Goal: Navigation & Orientation: Find specific page/section

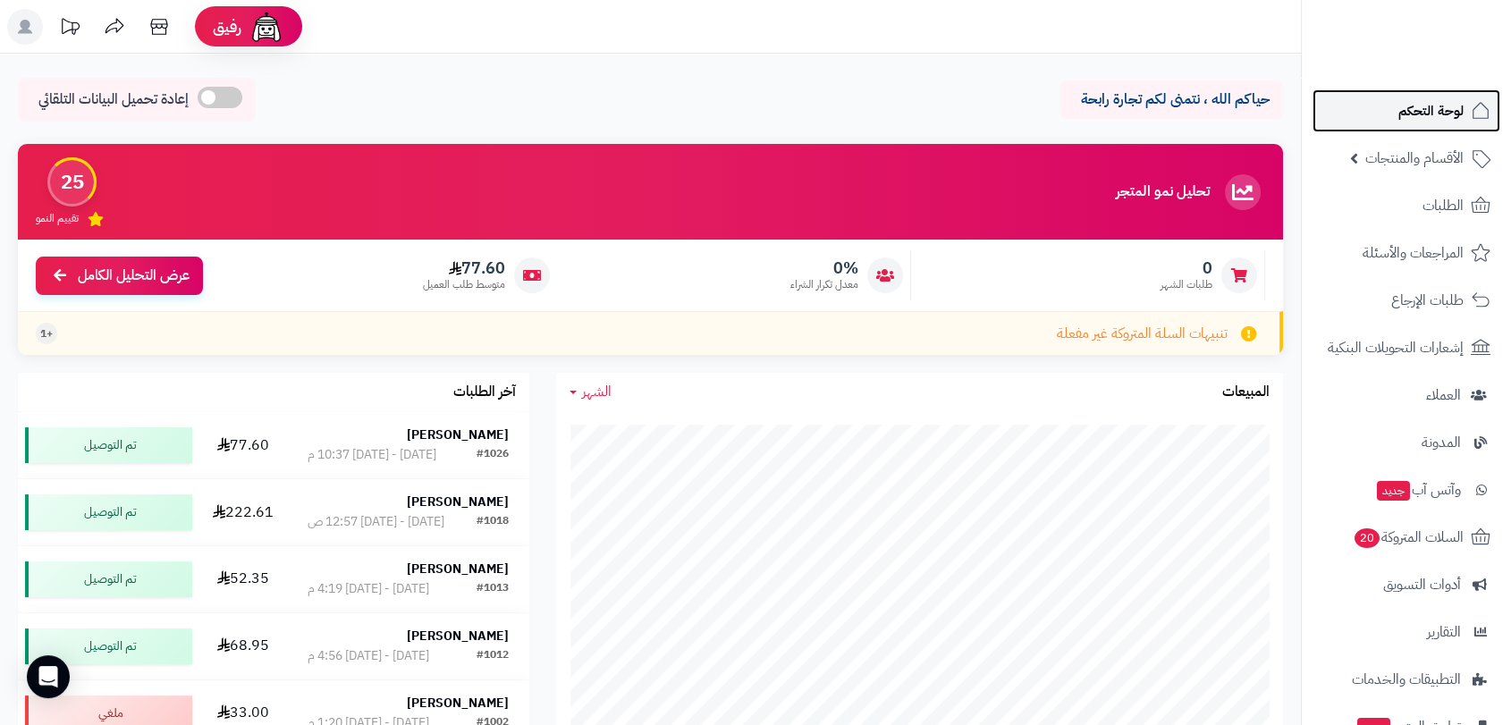
click at [1430, 116] on span "لوحة التحكم" at bounding box center [1431, 110] width 65 height 25
click at [1425, 156] on span "الأقسام والمنتجات" at bounding box center [1415, 158] width 98 height 25
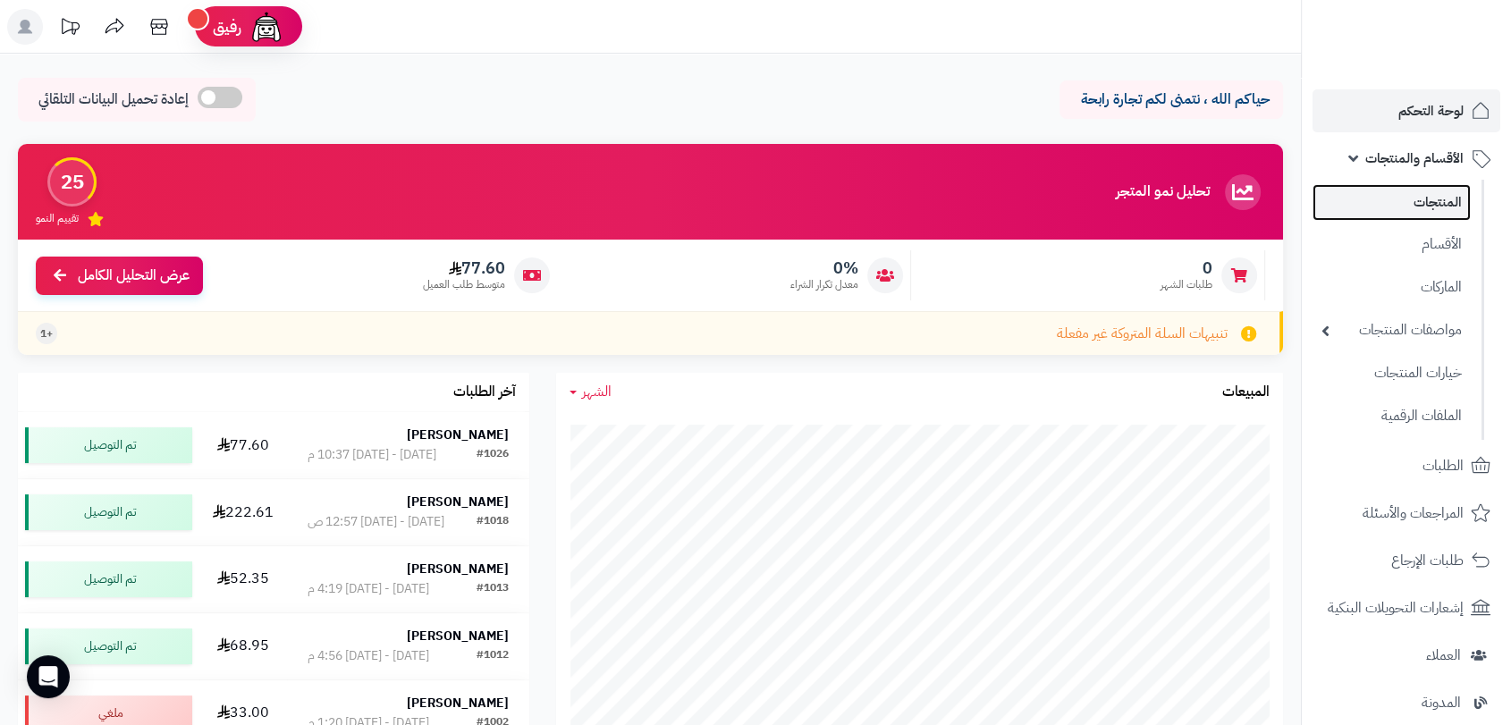
click at [1418, 209] on link "المنتجات" at bounding box center [1392, 202] width 158 height 37
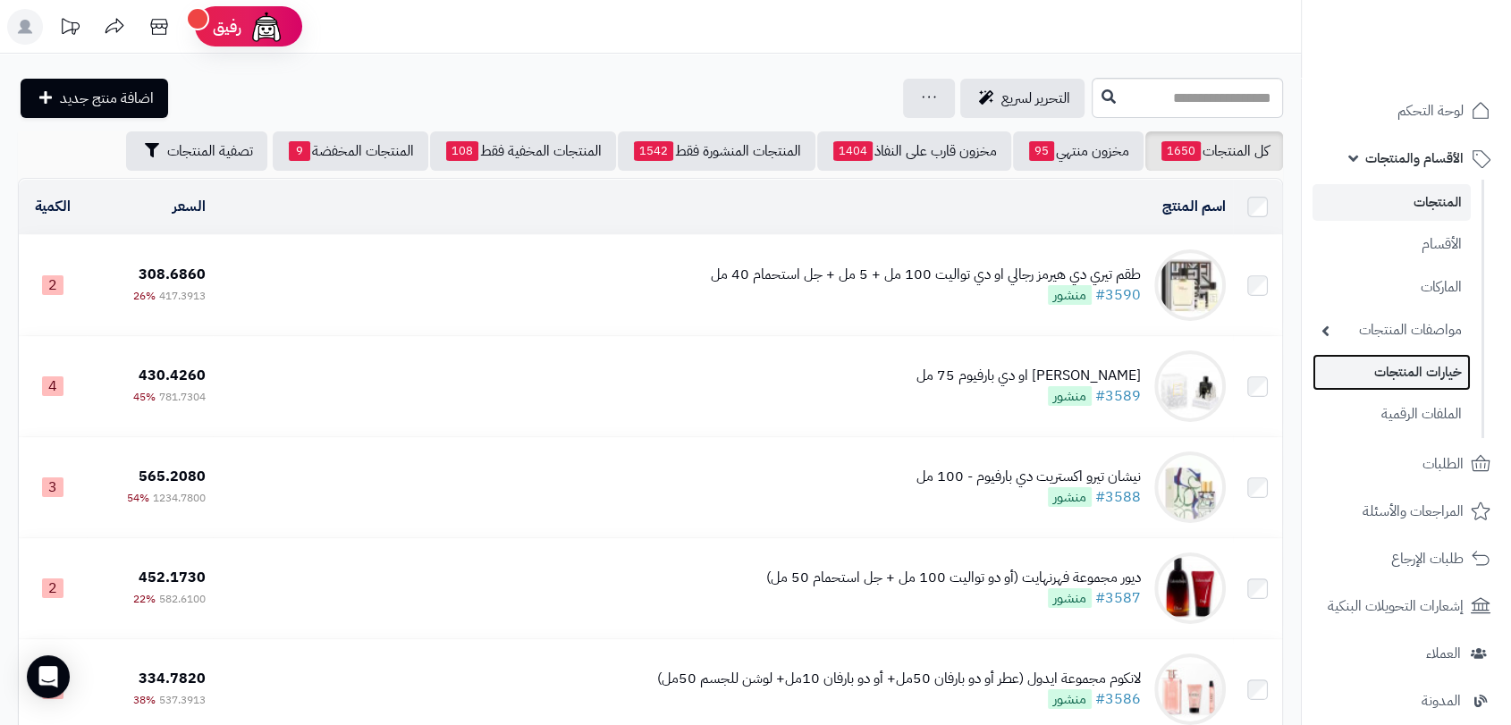
click at [1420, 371] on link "خيارات المنتجات" at bounding box center [1392, 372] width 158 height 37
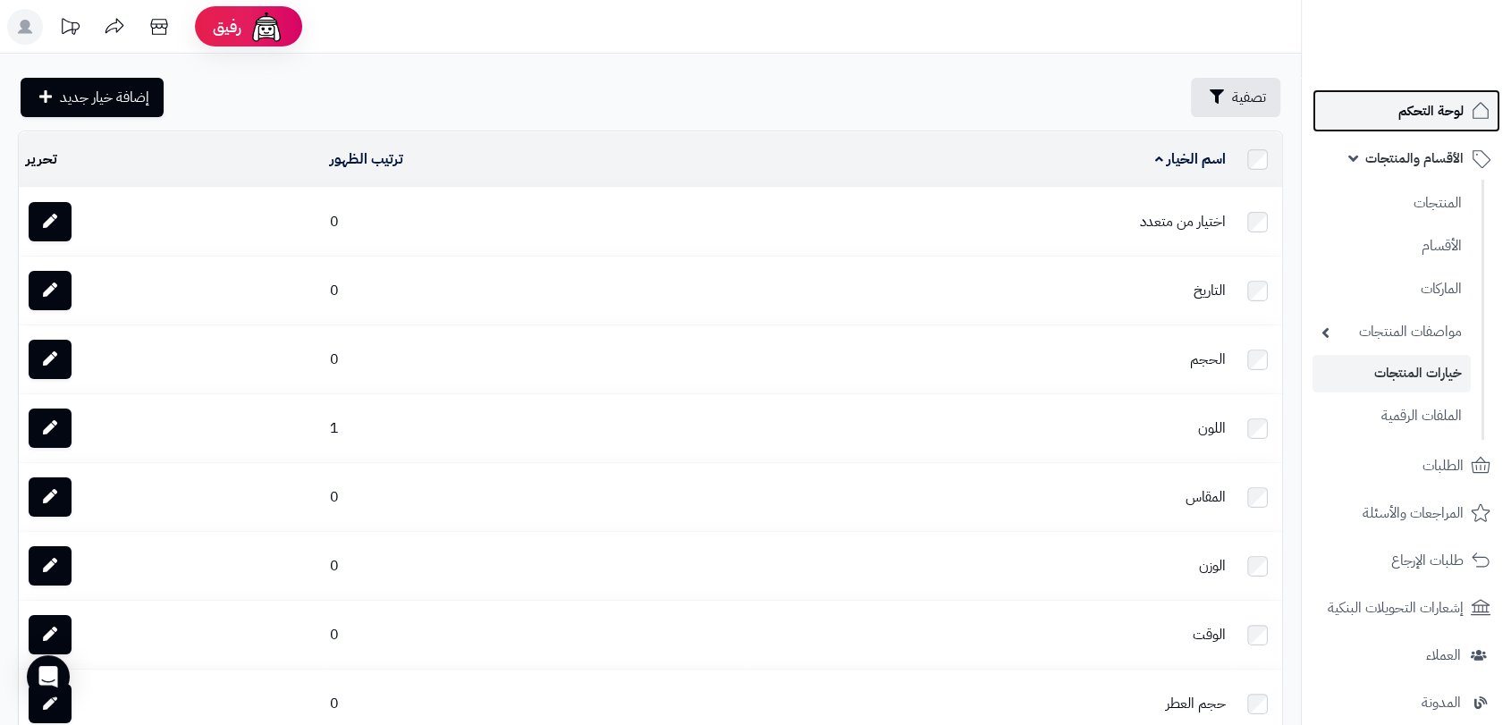
click at [1412, 109] on span "لوحة التحكم" at bounding box center [1431, 110] width 65 height 25
